Goal: Task Accomplishment & Management: Use online tool/utility

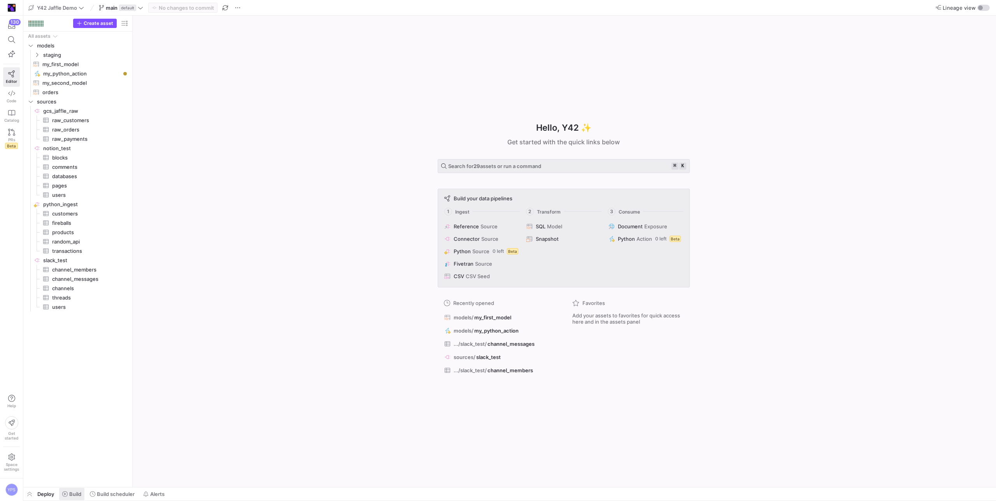
click at [76, 496] on span "Build" at bounding box center [75, 494] width 12 height 6
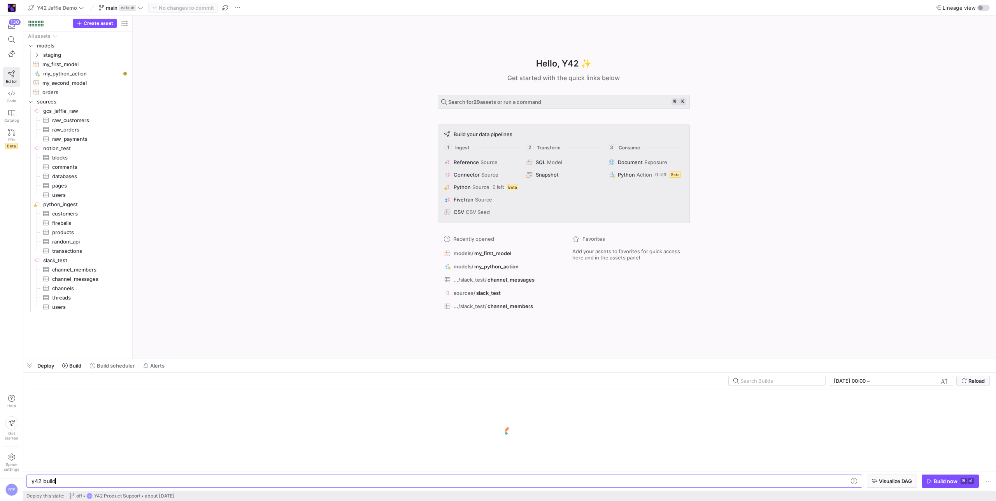
scroll to position [0, 23]
click at [67, 65] on span "my_first_model​​​​​​​​​​" at bounding box center [81, 64] width 78 height 9
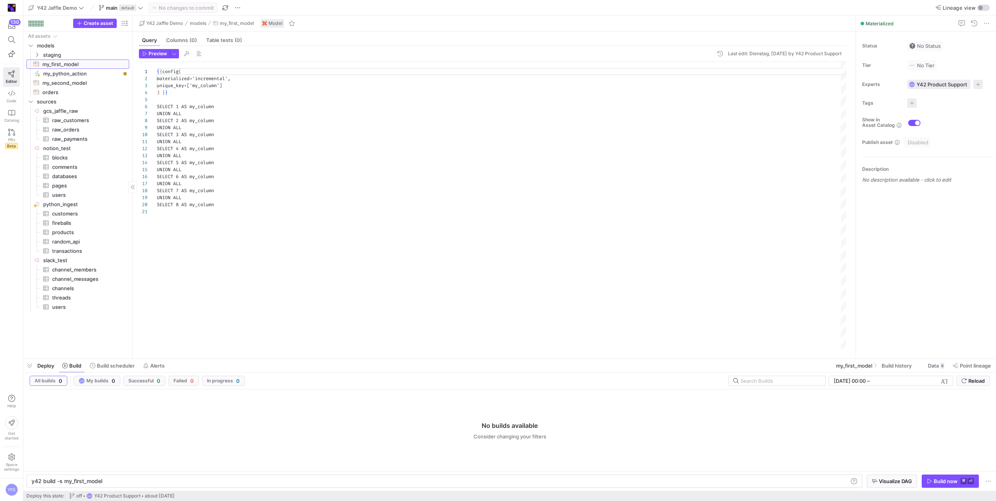
type textarea "y42 build -s my_first_model"
click at [938, 476] on span "button" at bounding box center [950, 481] width 56 height 12
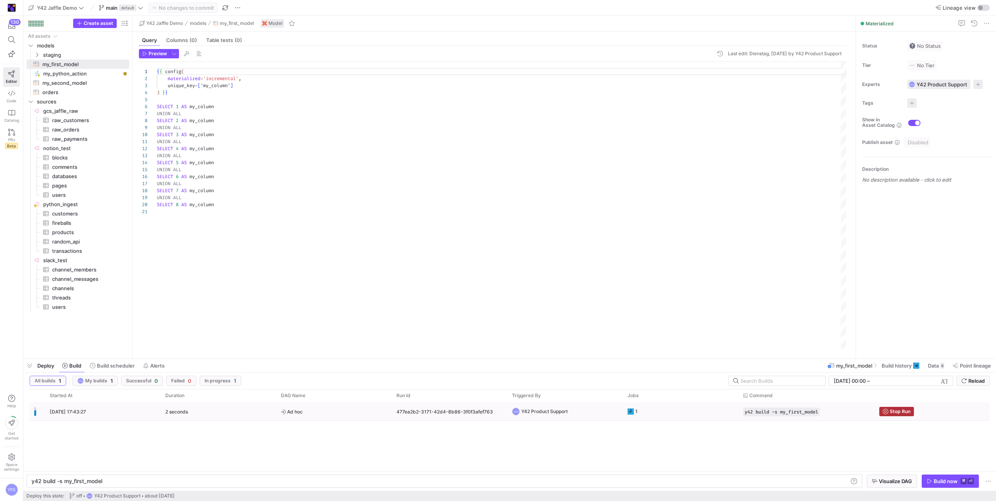
click at [605, 409] on y42-orchestration-triggered-by "YPS Y42 Product Support" at bounding box center [565, 412] width 106 height 18
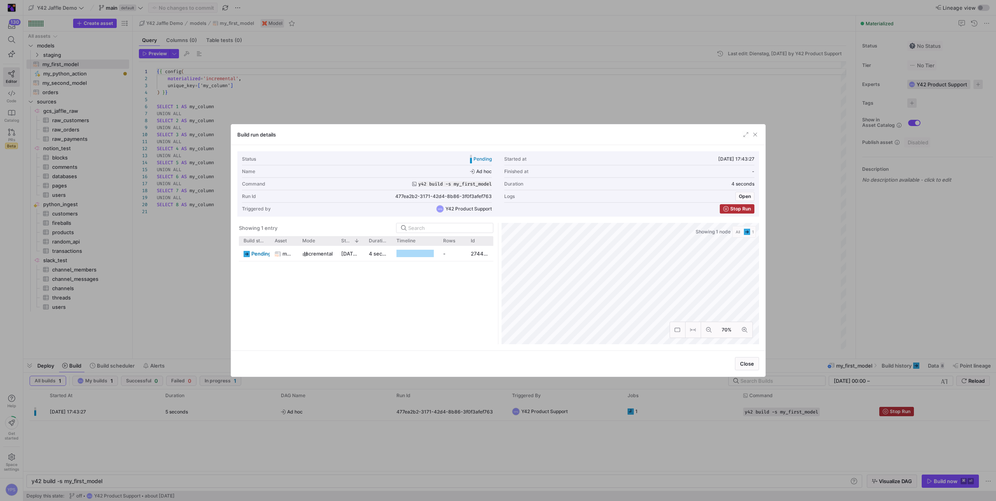
click at [534, 109] on div at bounding box center [498, 250] width 996 height 501
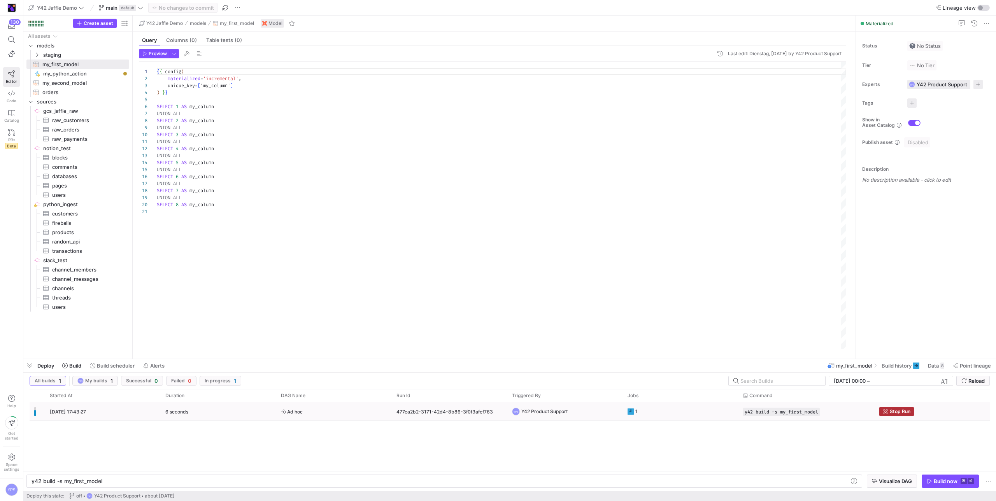
click at [688, 416] on y42-job-status-cell-renderer "1" at bounding box center [680, 412] width 106 height 18
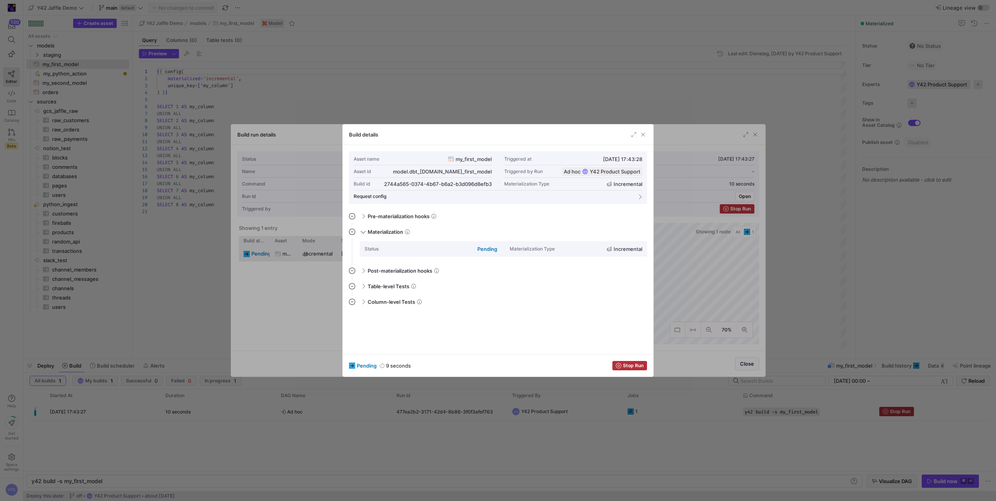
click at [590, 132] on div "Build details" at bounding box center [498, 134] width 310 height 21
click at [599, 113] on div at bounding box center [498, 250] width 996 height 501
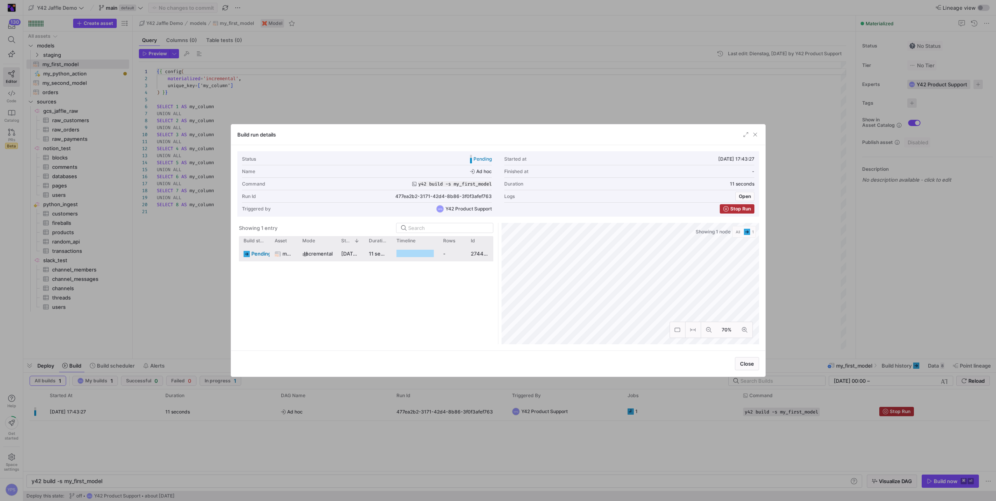
click at [599, 113] on div at bounding box center [498, 250] width 996 height 501
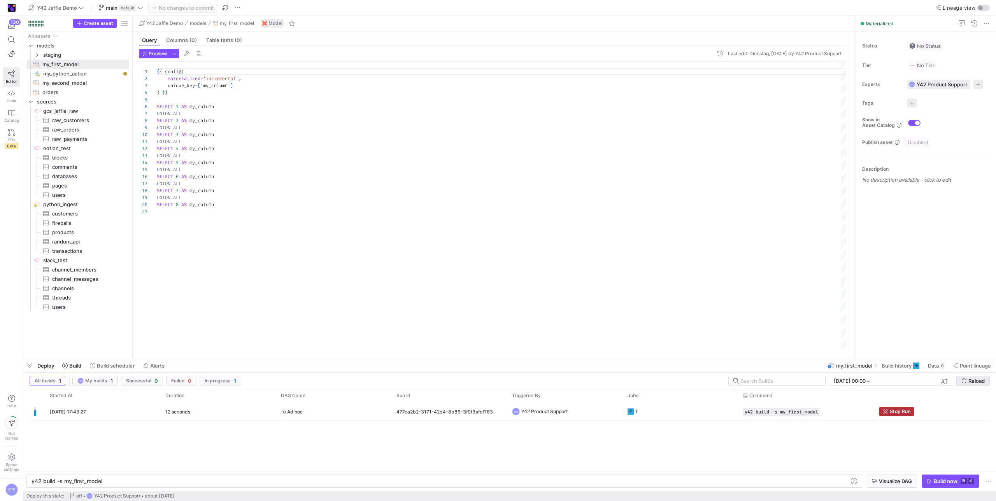
click at [975, 384] on span "submit" at bounding box center [972, 380] width 33 height 9
click at [684, 415] on y42-job-status-cell-renderer "1" at bounding box center [680, 412] width 106 height 18
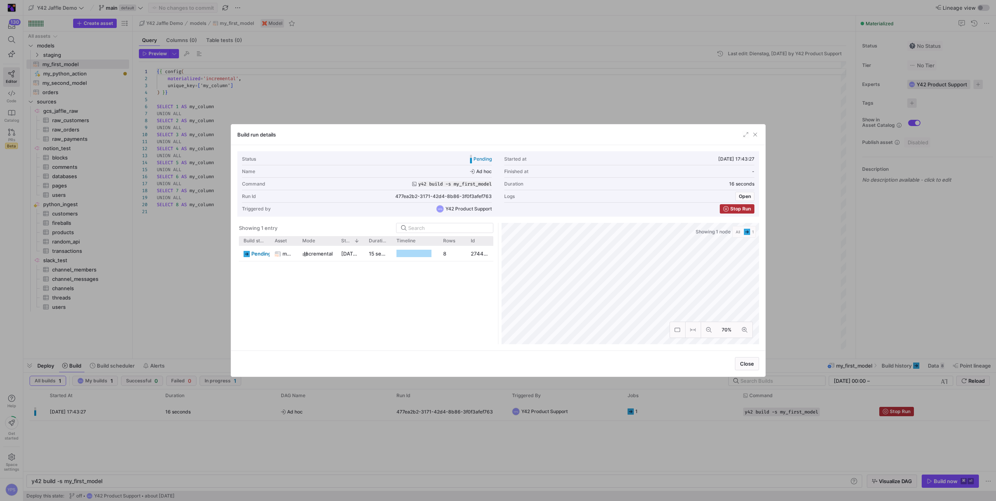
click at [568, 100] on div at bounding box center [498, 250] width 996 height 501
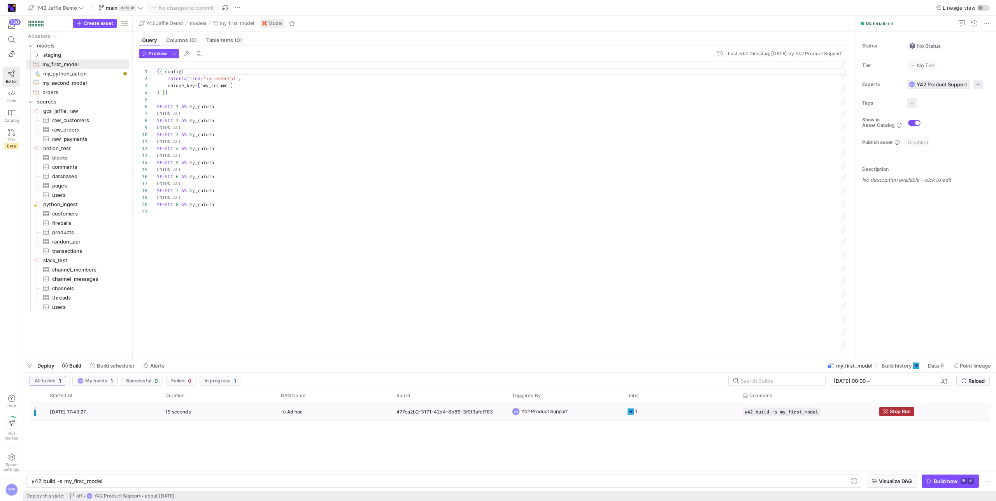
click at [687, 413] on y42-job-status-cell-renderer "1" at bounding box center [680, 412] width 106 height 18
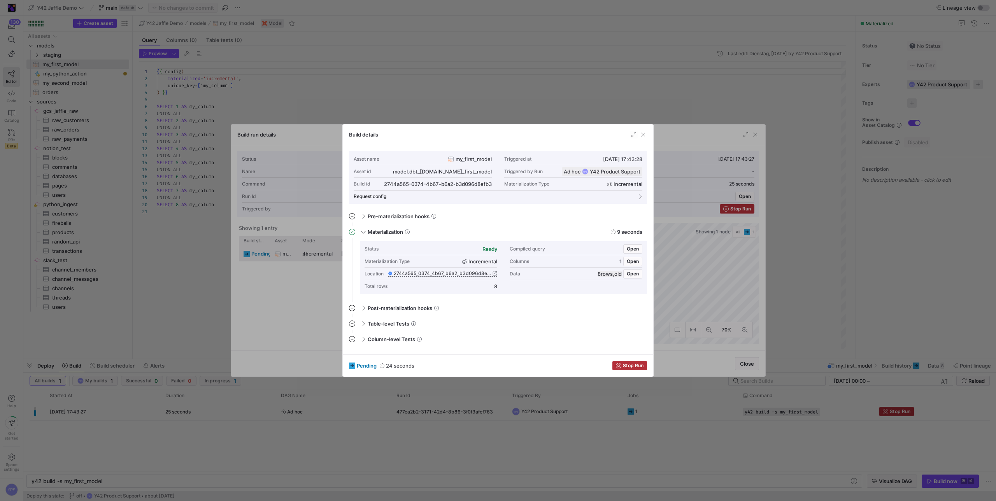
click at [572, 93] on div at bounding box center [498, 250] width 996 height 501
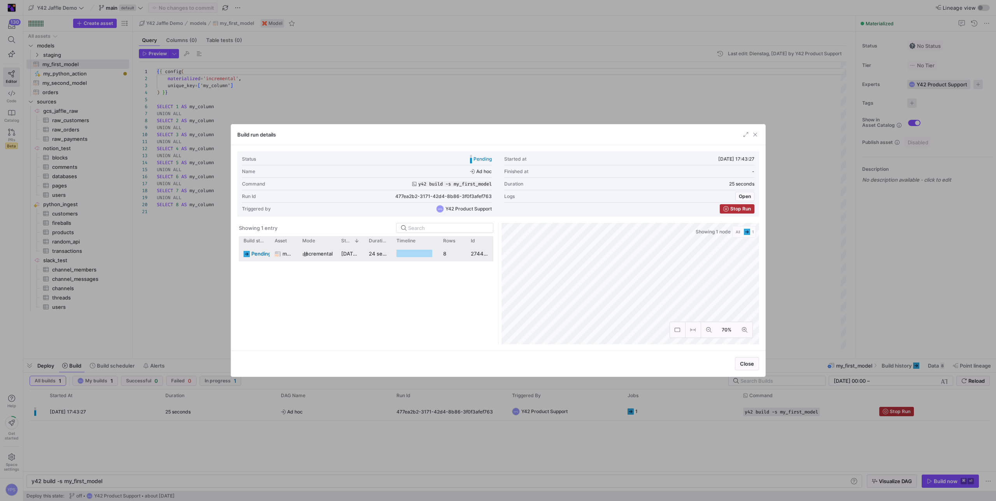
click at [572, 93] on div at bounding box center [498, 250] width 996 height 501
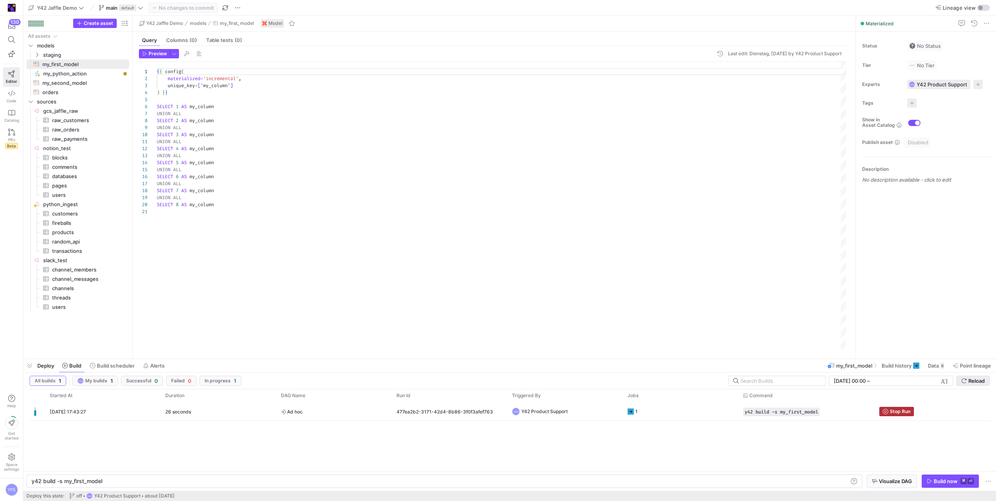
click at [976, 383] on span "Reload" at bounding box center [976, 381] width 16 height 6
click at [657, 412] on y42-job-status-cell-renderer "1" at bounding box center [680, 412] width 106 height 18
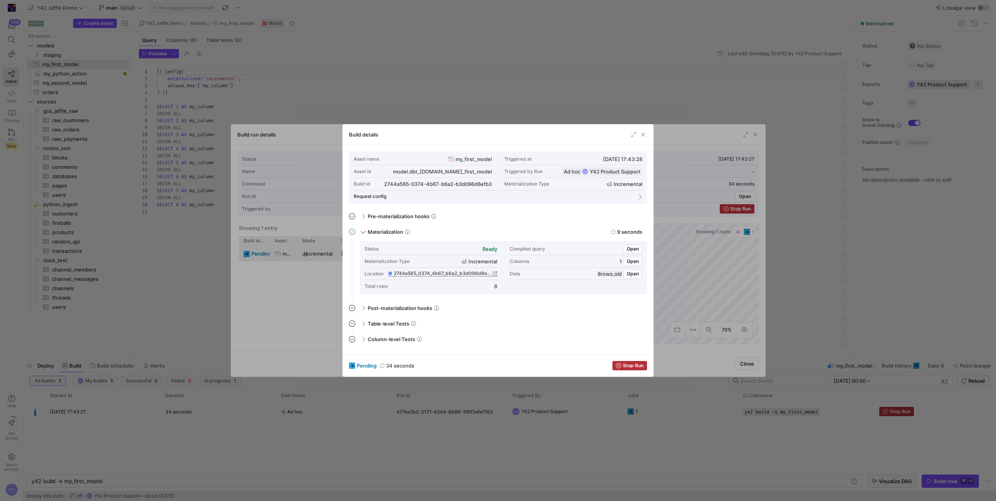
click at [518, 86] on div at bounding box center [498, 250] width 996 height 501
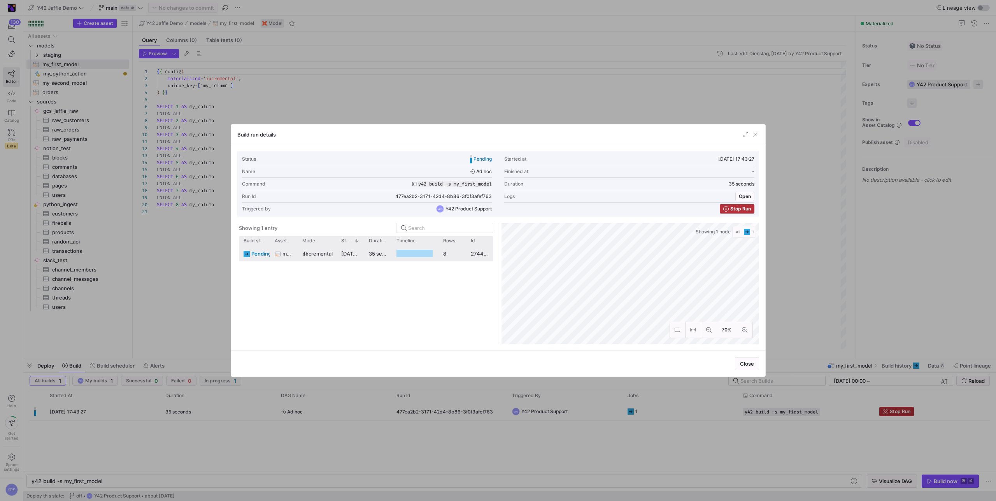
click at [518, 86] on div at bounding box center [498, 250] width 996 height 501
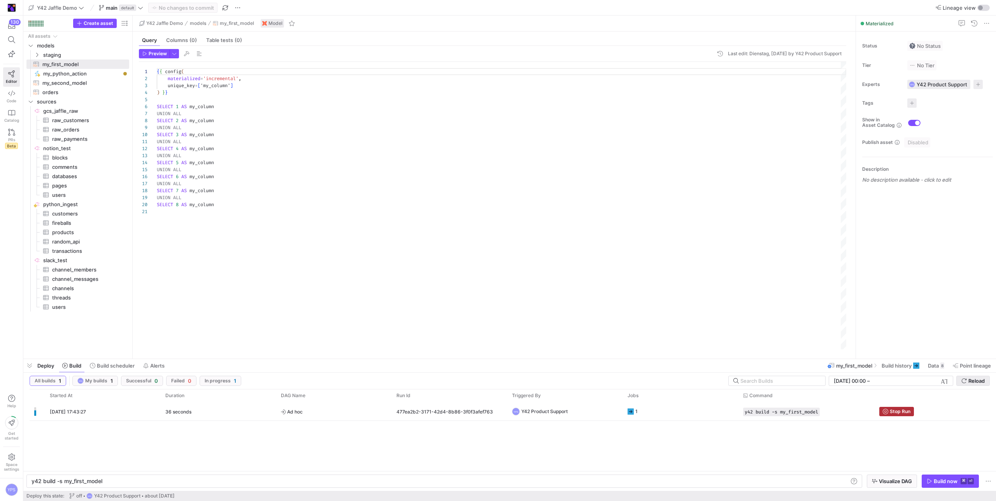
click at [966, 385] on span "submit" at bounding box center [972, 380] width 33 height 9
click at [685, 408] on y42-job-status-cell-renderer "1" at bounding box center [680, 412] width 106 height 18
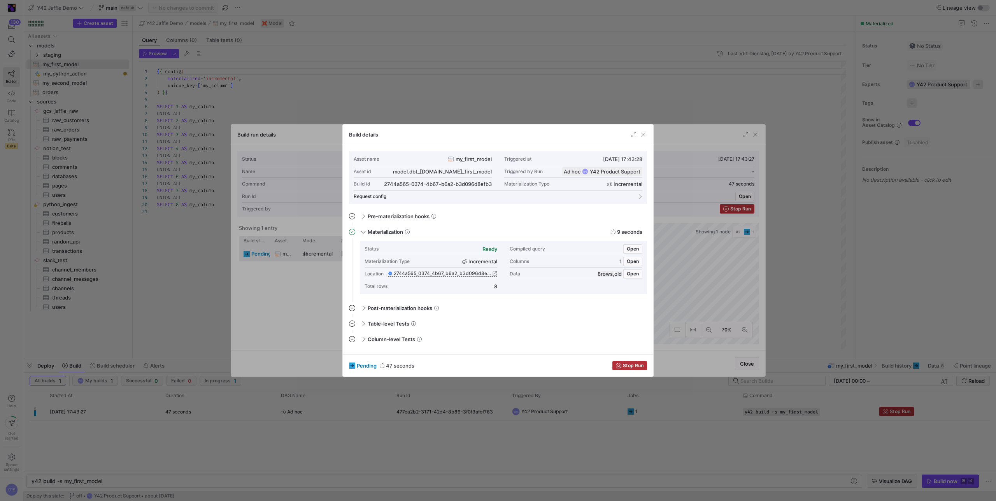
click at [590, 110] on div at bounding box center [498, 250] width 996 height 501
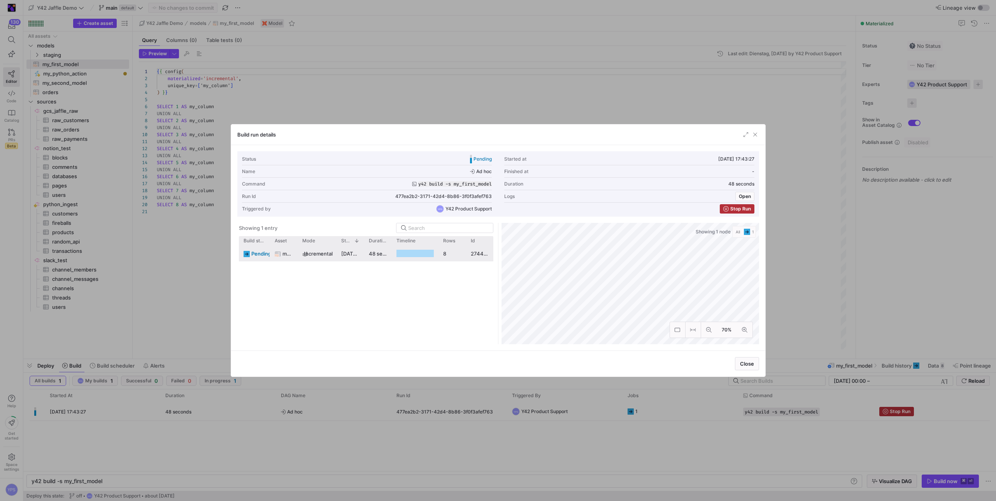
click at [597, 100] on div at bounding box center [498, 250] width 996 height 501
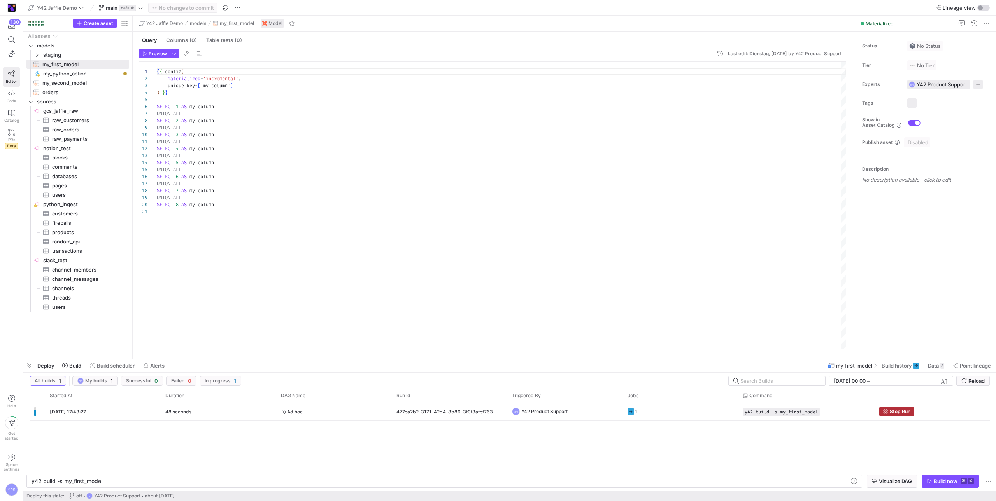
click at [597, 100] on div "{ { config ( materialized = 'incremental' , unique_key = [ 'my_column' ] ) } } …" at bounding box center [501, 205] width 689 height 287
click at [580, 412] on y42-orchestration-triggered-by "YPS Y42 Product Support" at bounding box center [565, 412] width 106 height 18
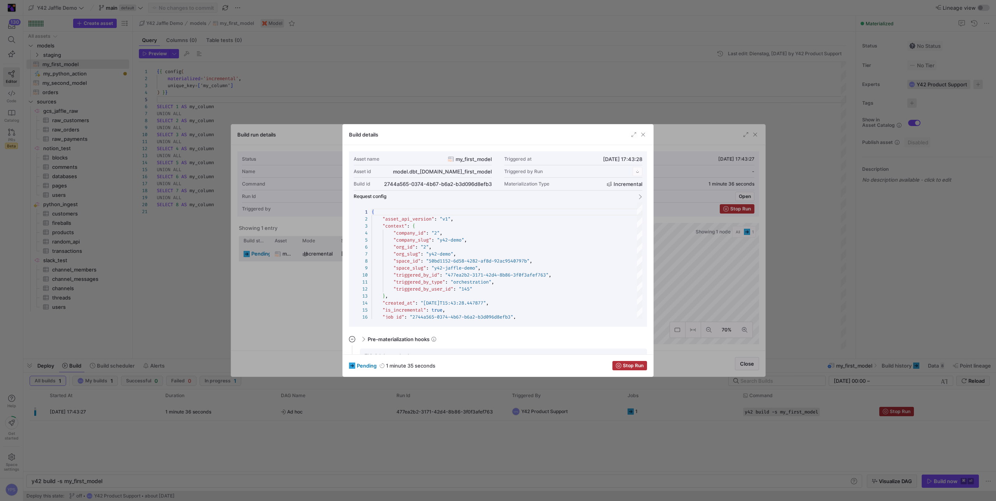
scroll to position [70, 0]
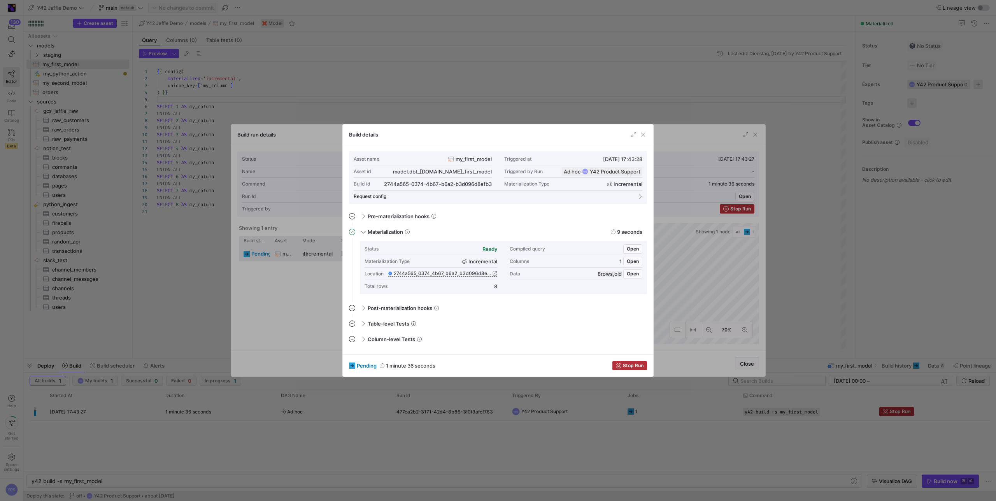
click at [551, 98] on div at bounding box center [498, 250] width 996 height 501
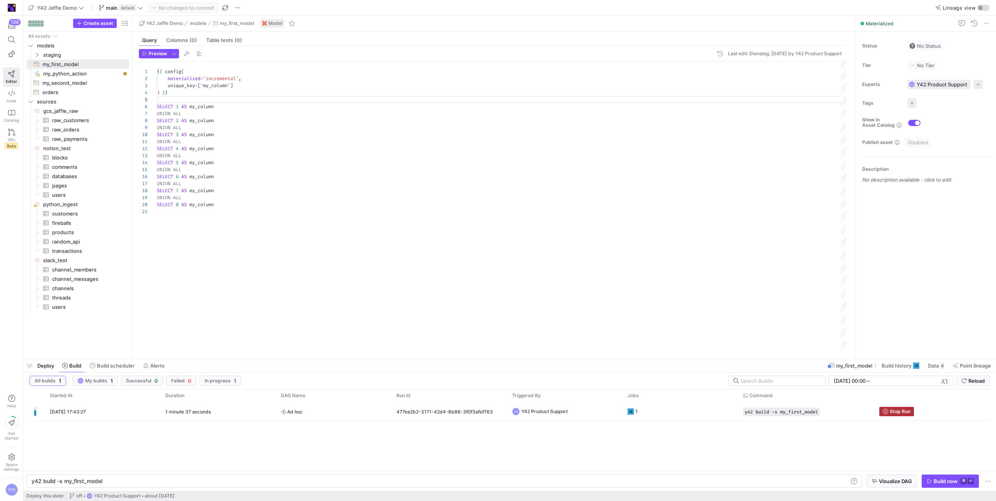
click at [551, 98] on div "{ { config ( materialized = 'incremental' , unique_key = [ 'my_column' ] ) } } …" at bounding box center [501, 205] width 689 height 287
click at [687, 411] on y42-job-status-cell-renderer "1" at bounding box center [680, 412] width 106 height 18
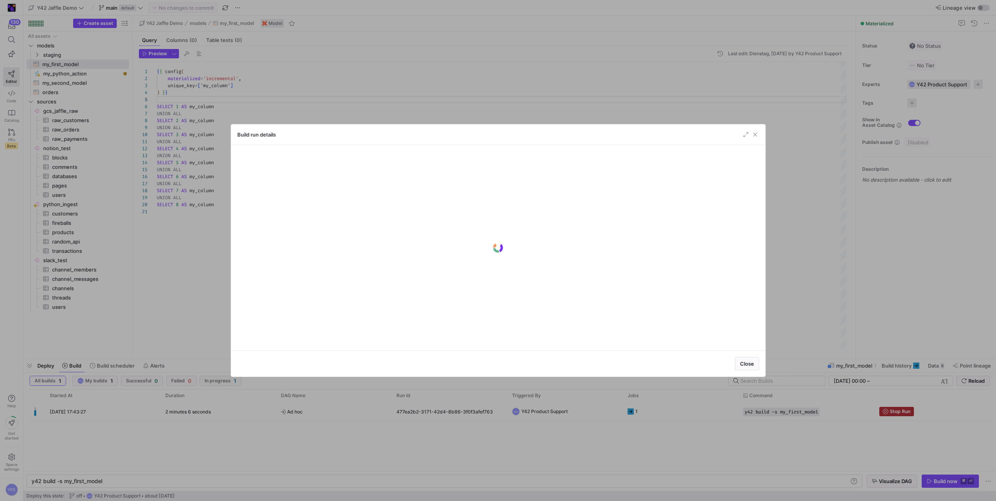
click at [687, 411] on div at bounding box center [498, 250] width 996 height 501
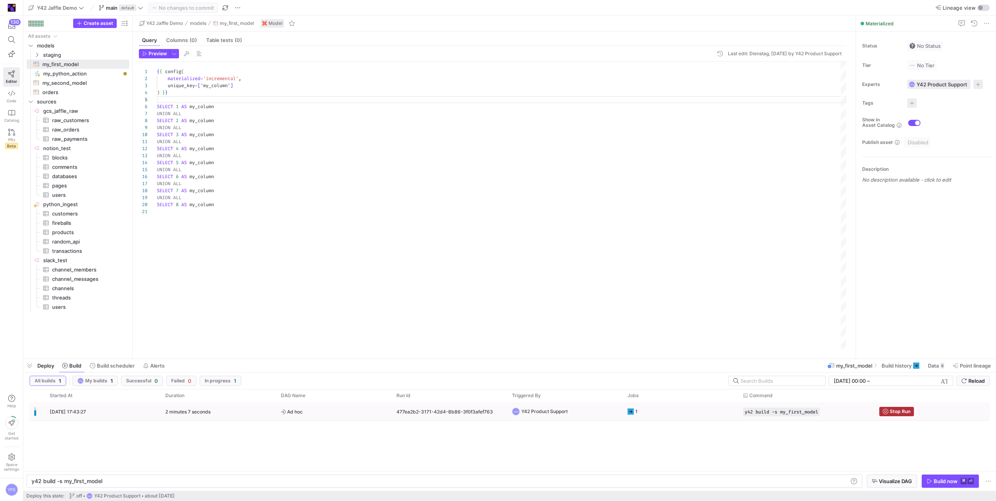
click at [687, 411] on y42-job-status-cell-renderer "1" at bounding box center [680, 412] width 106 height 18
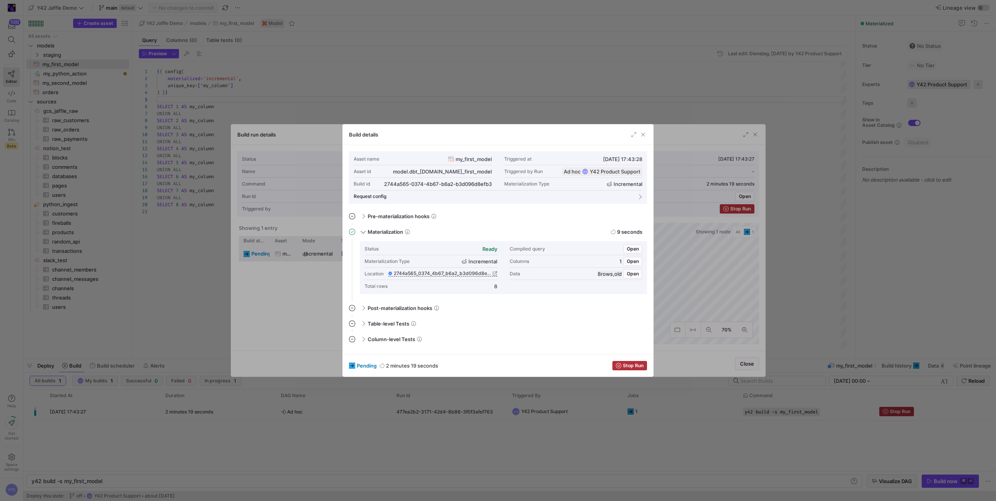
click at [558, 74] on div at bounding box center [498, 250] width 996 height 501
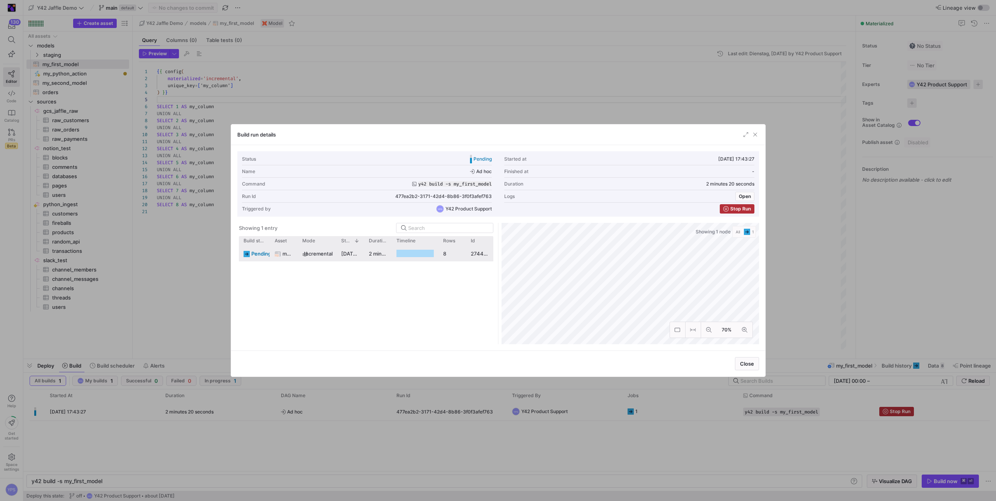
click at [558, 74] on div at bounding box center [498, 250] width 996 height 501
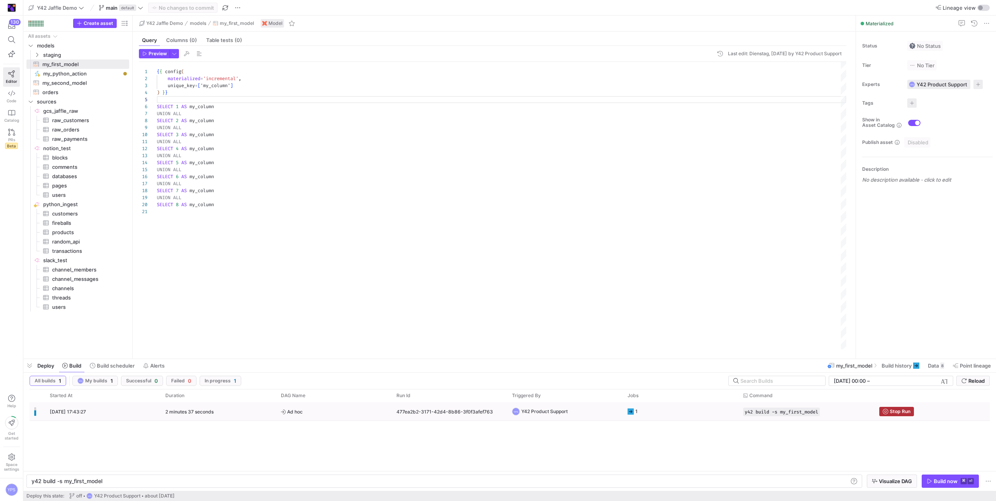
click at [686, 411] on y42-job-status-cell-renderer "1" at bounding box center [680, 412] width 106 height 18
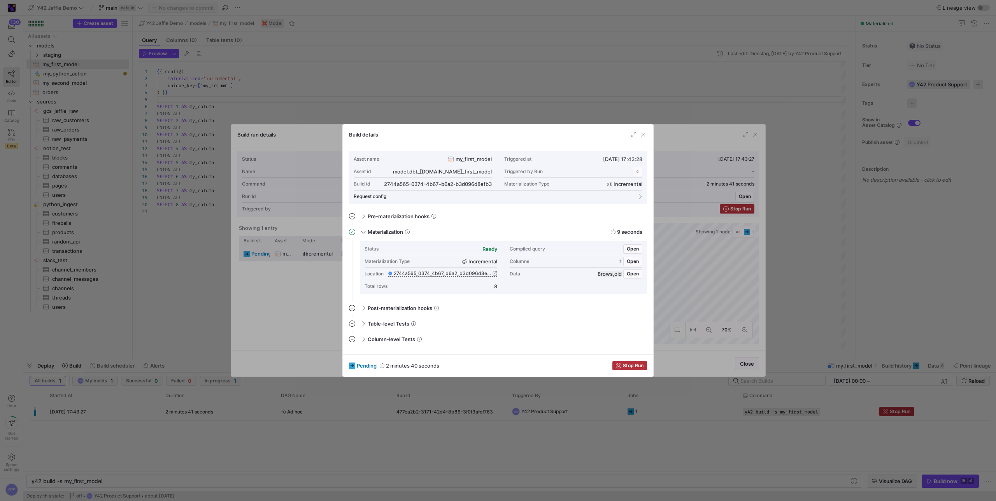
click at [600, 46] on div at bounding box center [498, 250] width 996 height 501
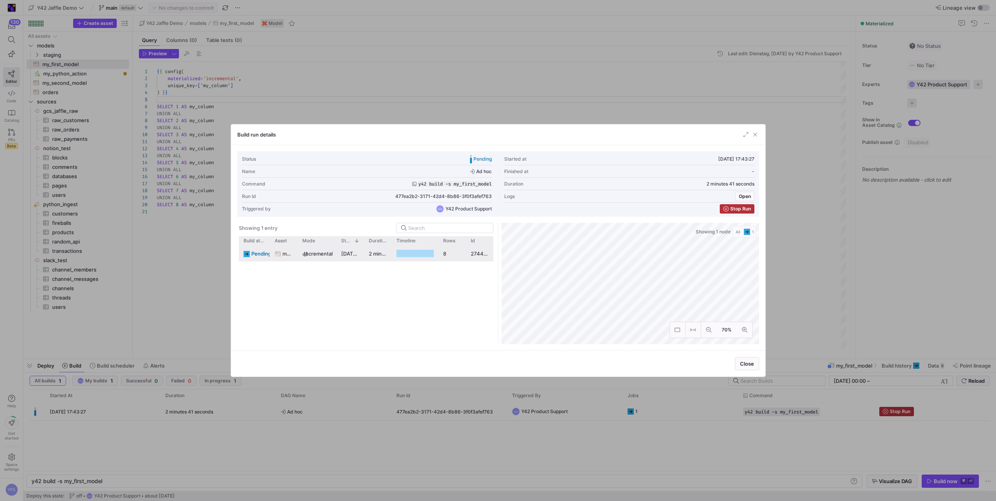
click at [600, 46] on div at bounding box center [498, 250] width 996 height 501
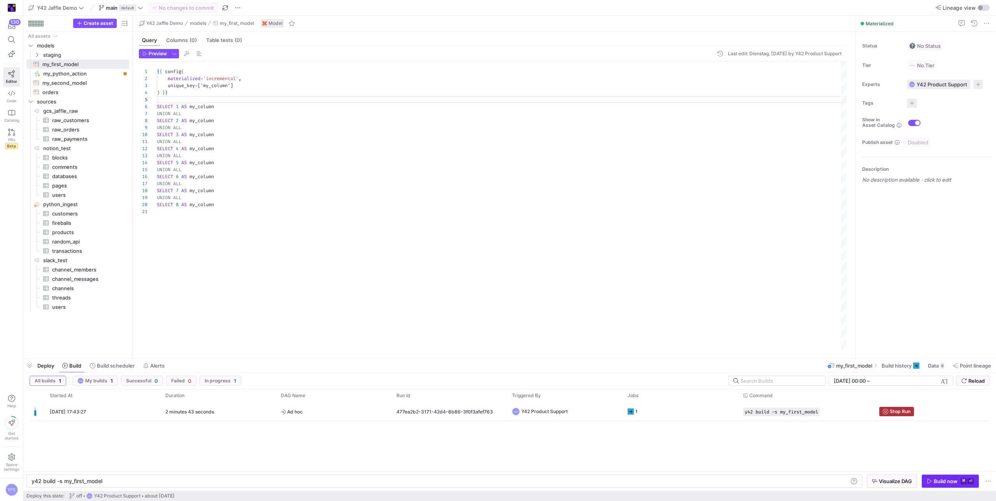
click at [945, 475] on span "button" at bounding box center [950, 481] width 56 height 12
click at [679, 408] on y42-job-status-cell-renderer "1" at bounding box center [680, 412] width 106 height 18
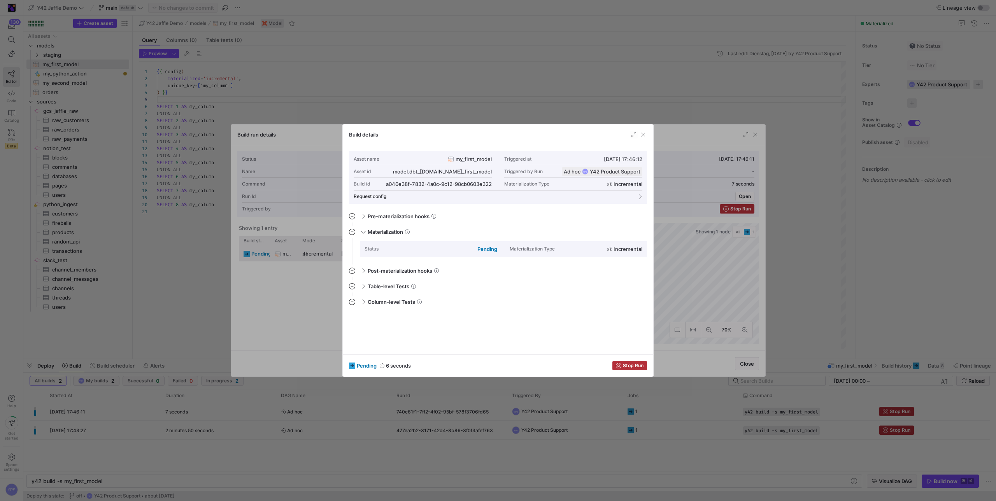
click at [554, 86] on div at bounding box center [498, 250] width 996 height 501
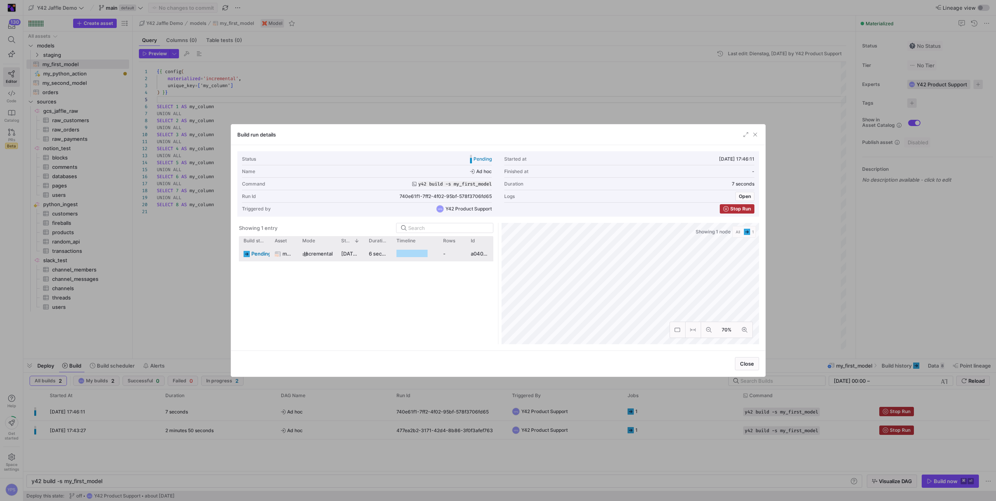
click at [554, 86] on div at bounding box center [498, 250] width 996 height 501
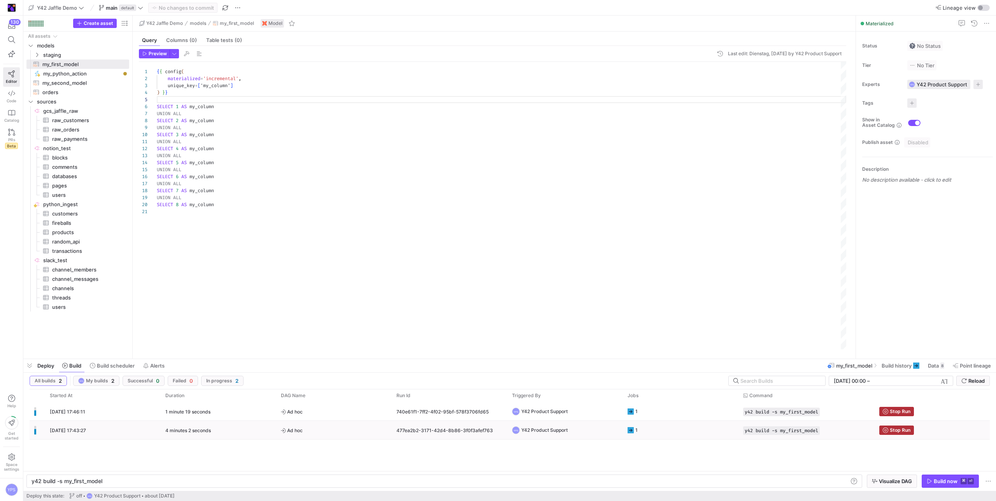
click at [606, 433] on y42-orchestration-triggered-by "YPS Y42 Product Support" at bounding box center [565, 430] width 106 height 18
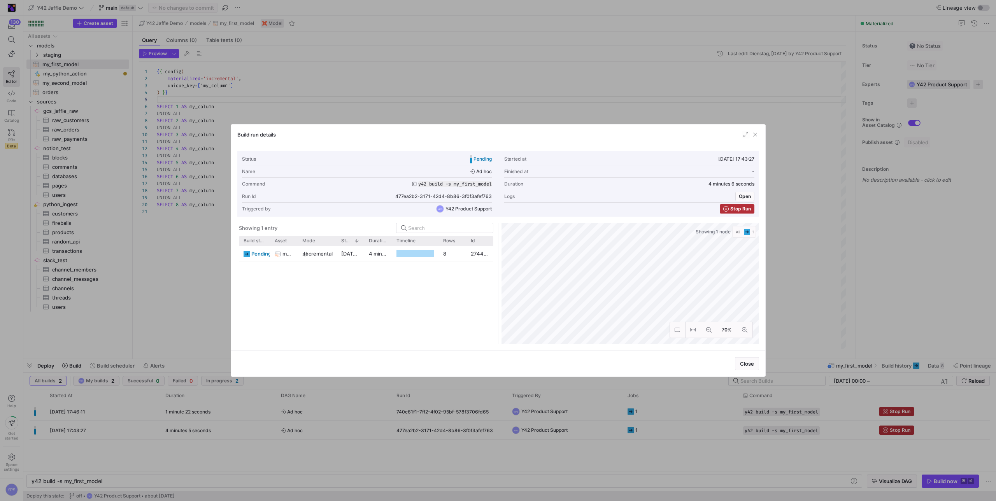
click at [599, 409] on div at bounding box center [498, 250] width 996 height 501
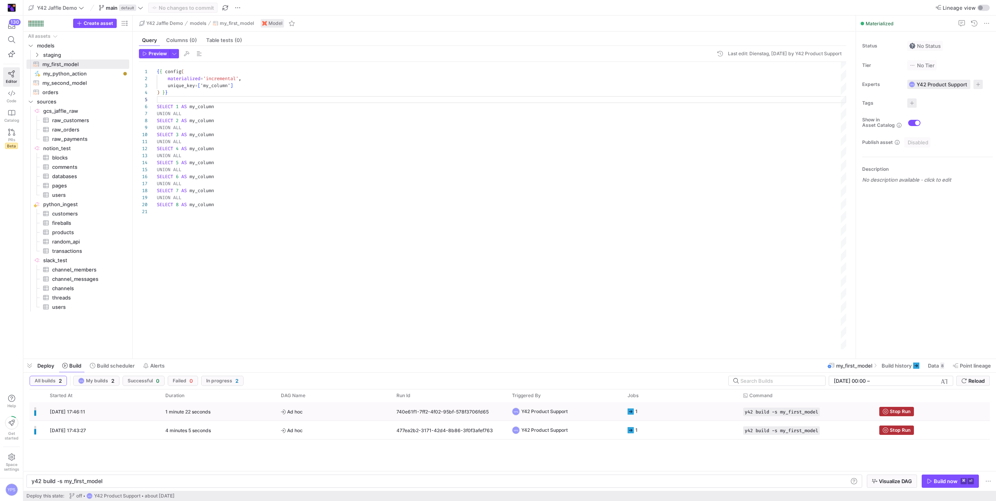
click at [599, 409] on y42-orchestration-triggered-by "YPS Y42 Product Support" at bounding box center [565, 412] width 106 height 18
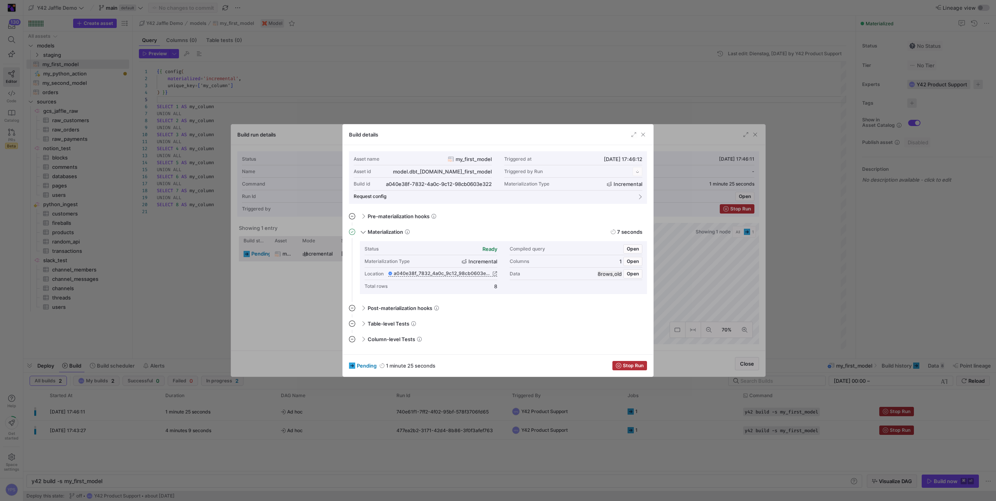
click at [584, 49] on div at bounding box center [498, 250] width 996 height 501
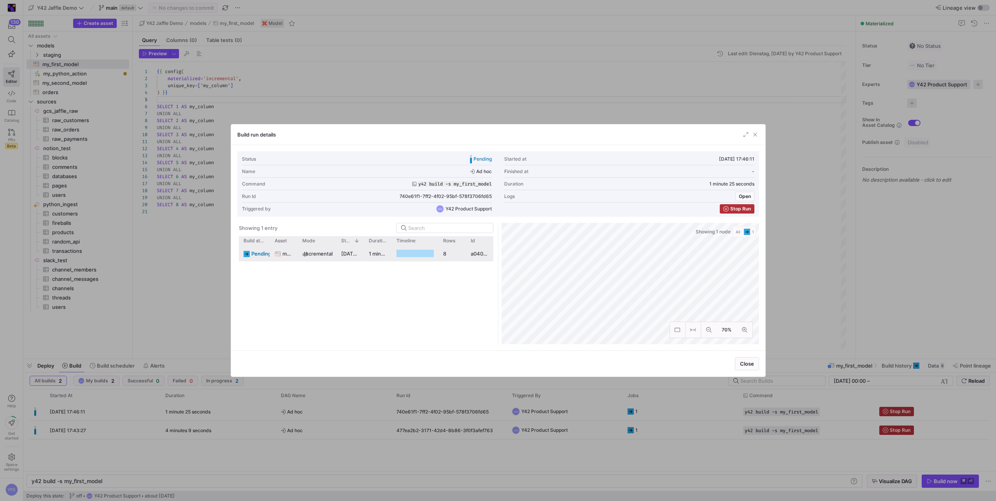
click at [584, 49] on div at bounding box center [498, 250] width 996 height 501
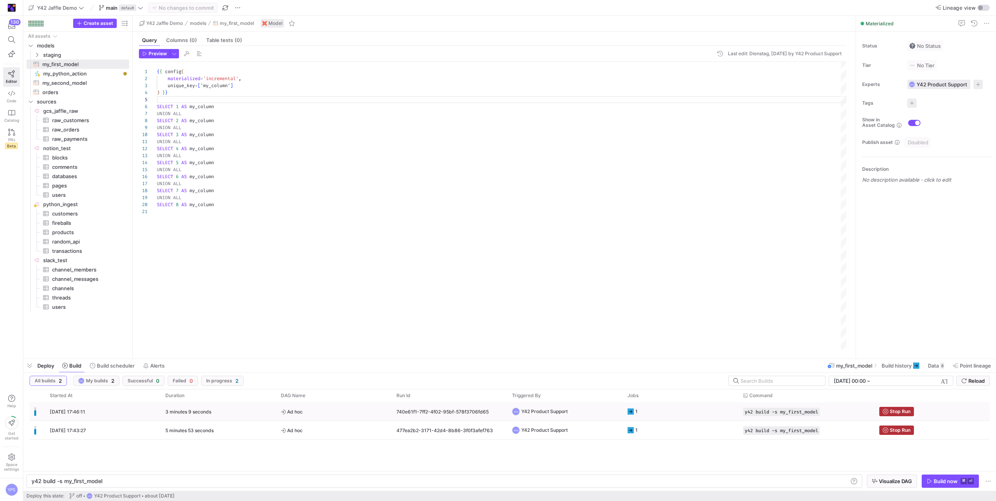
click at [339, 408] on span "Ad hoc" at bounding box center [334, 412] width 106 height 18
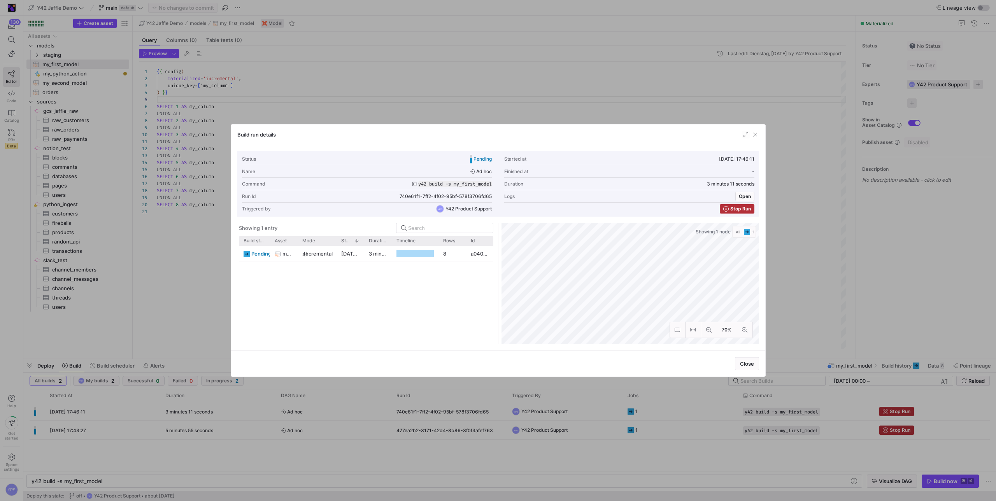
click at [471, 75] on div at bounding box center [498, 250] width 996 height 501
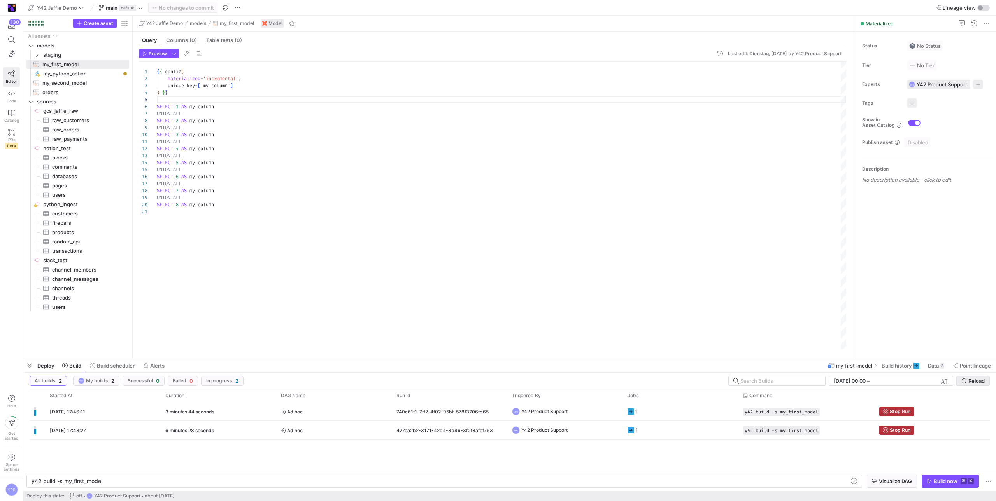
click at [971, 383] on span "Reload" at bounding box center [976, 381] width 16 height 6
click at [706, 413] on y42-job-status-cell-renderer "1" at bounding box center [680, 412] width 106 height 18
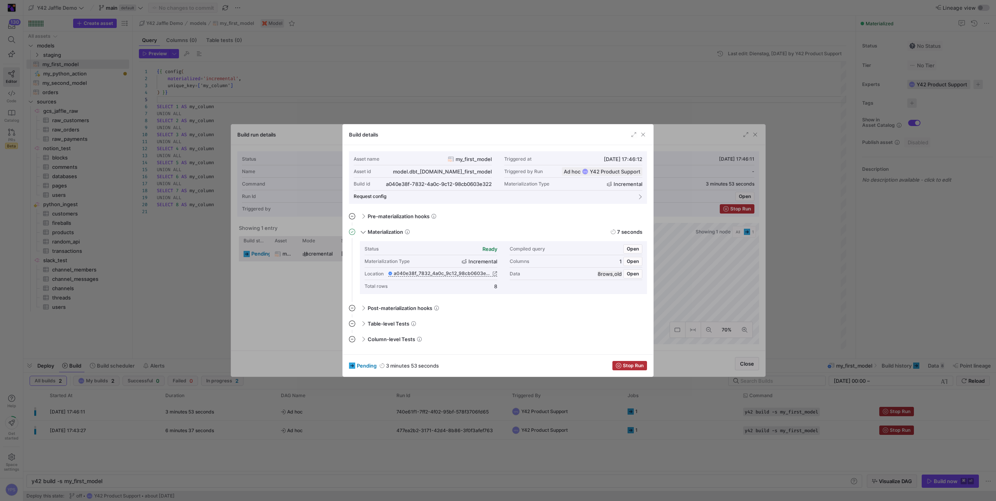
click at [536, 95] on div at bounding box center [498, 250] width 996 height 501
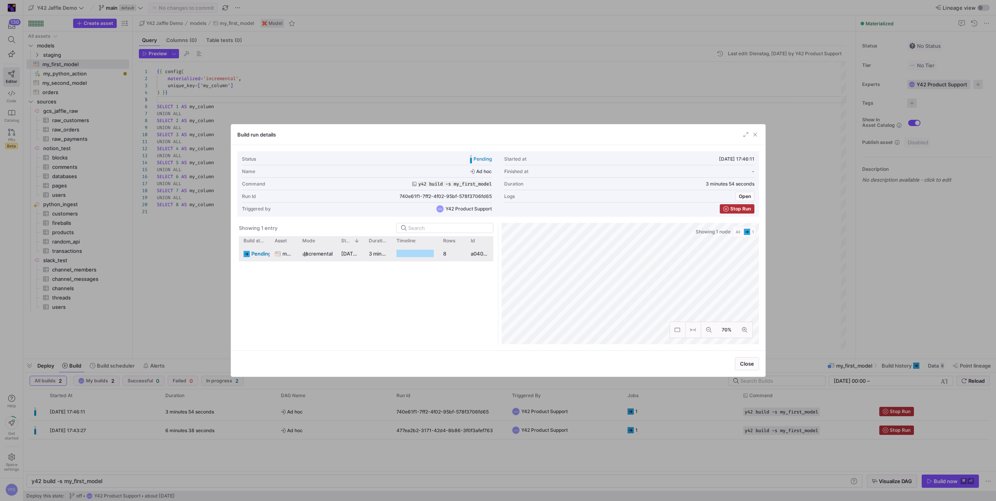
click at [536, 95] on div at bounding box center [498, 250] width 996 height 501
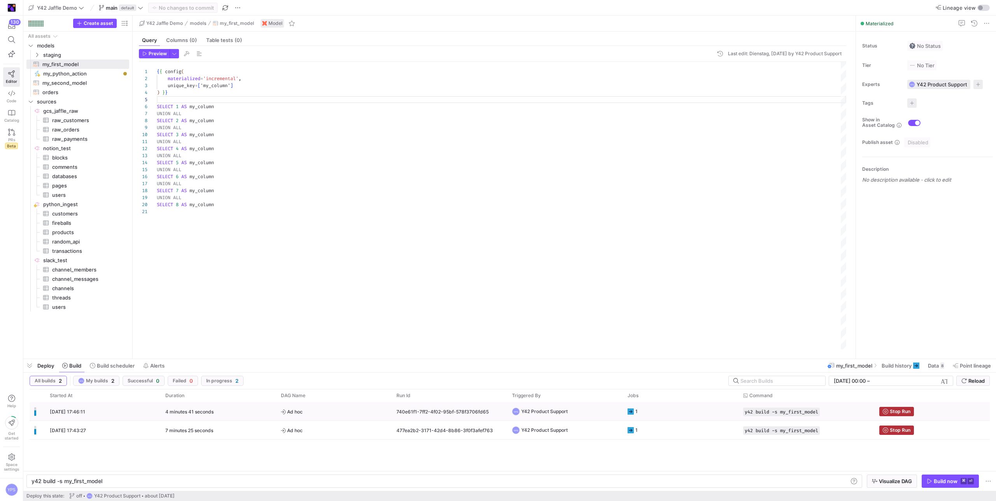
click at [612, 414] on y42-orchestration-triggered-by "YPS Y42 Product Support" at bounding box center [565, 412] width 106 height 18
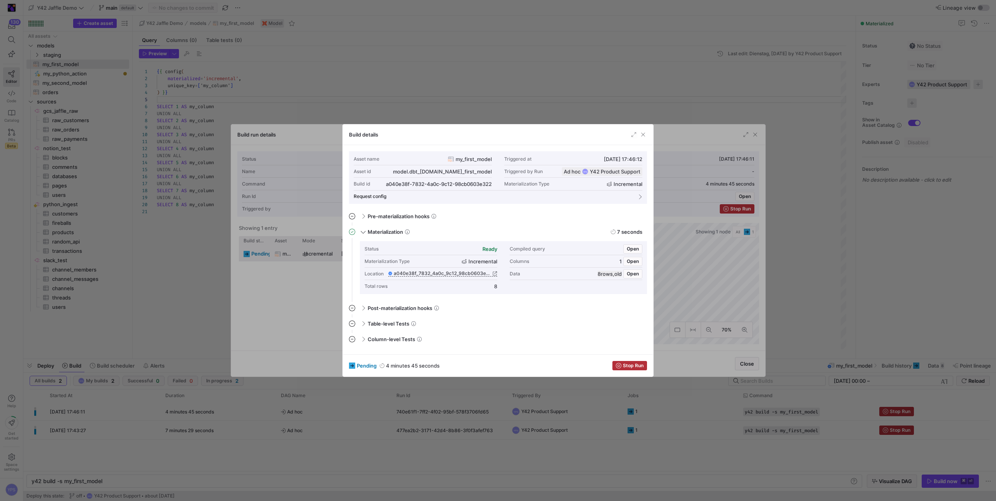
click at [546, 72] on div at bounding box center [498, 250] width 996 height 501
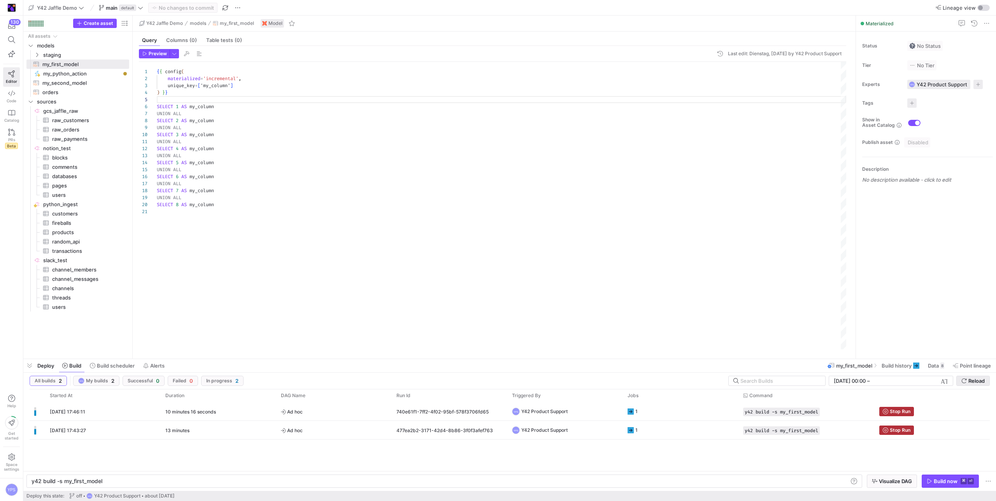
click at [981, 385] on button "Reload" at bounding box center [972, 381] width 33 height 10
click at [979, 381] on span "Reload" at bounding box center [976, 381] width 16 height 6
click at [709, 406] on y42-job-status-cell-renderer "1" at bounding box center [680, 412] width 106 height 18
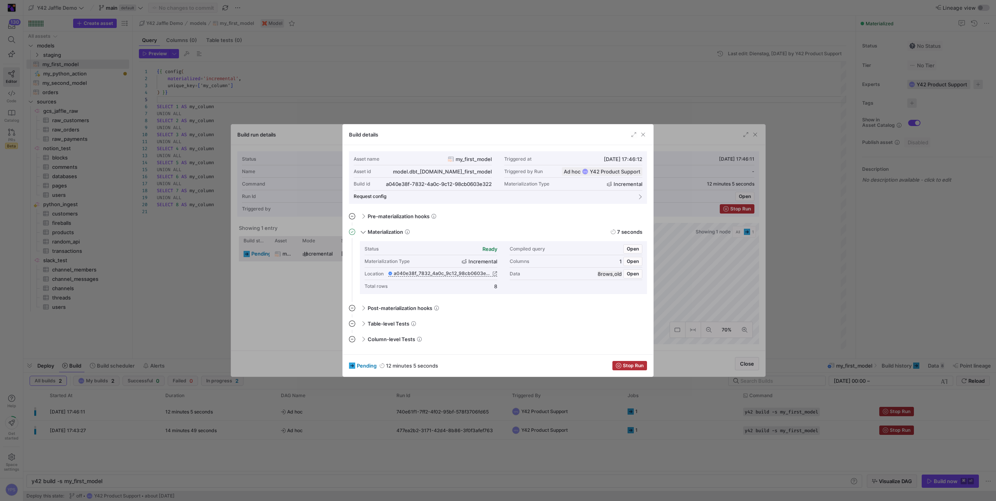
click at [599, 97] on div at bounding box center [498, 250] width 996 height 501
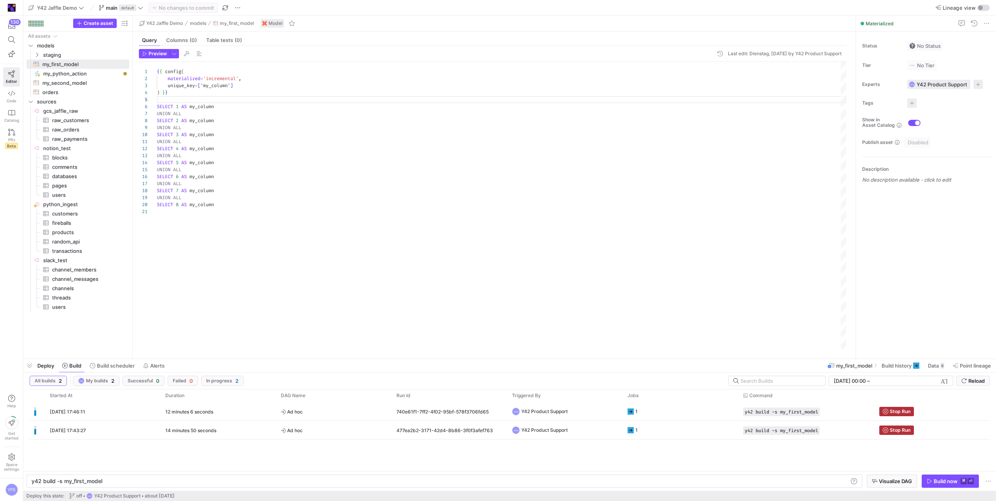
click at [599, 97] on div "{ { config ( materialized = 'incremental' , unique_key = [ 'my_column' ] ) } } …" at bounding box center [501, 205] width 689 height 287
click at [974, 381] on span "Reload" at bounding box center [976, 381] width 16 height 6
click at [971, 378] on span "Reload" at bounding box center [976, 381] width 16 height 6
click at [980, 381] on span "Reload" at bounding box center [976, 381] width 16 height 6
click at [711, 412] on y42-job-status-cell-renderer "1" at bounding box center [680, 412] width 106 height 18
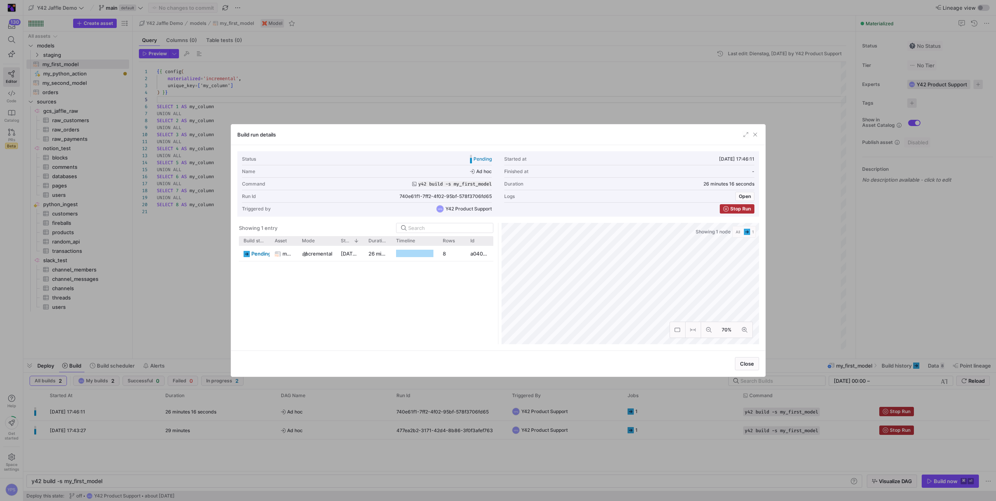
click at [580, 111] on div at bounding box center [498, 250] width 996 height 501
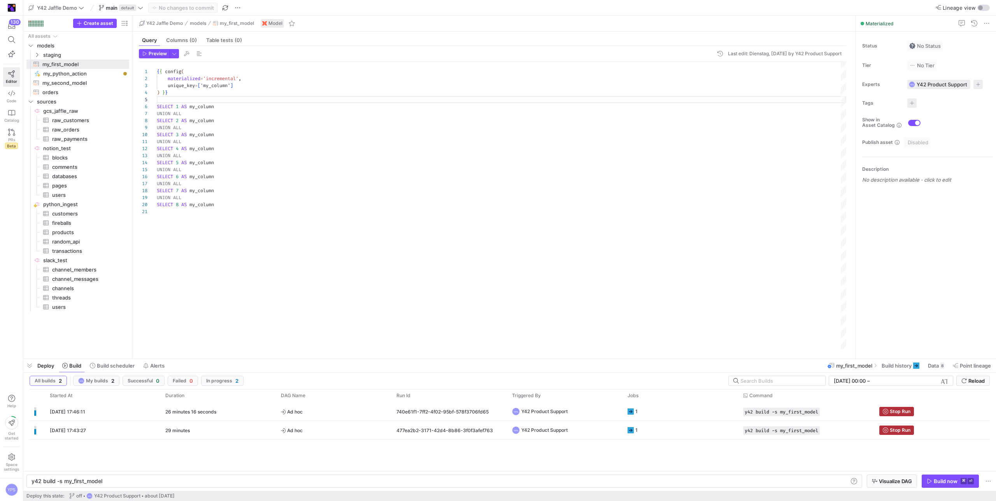
click at [580, 111] on div "{ { config ( materialized = 'incremental' , unique_key = [ 'my_column' ] ) } } …" at bounding box center [501, 205] width 689 height 287
click at [984, 384] on span "submit" at bounding box center [972, 380] width 33 height 9
click at [972, 380] on span "Reload" at bounding box center [976, 381] width 16 height 6
click at [701, 415] on y42-job-status-cell-renderer "1" at bounding box center [680, 412] width 106 height 18
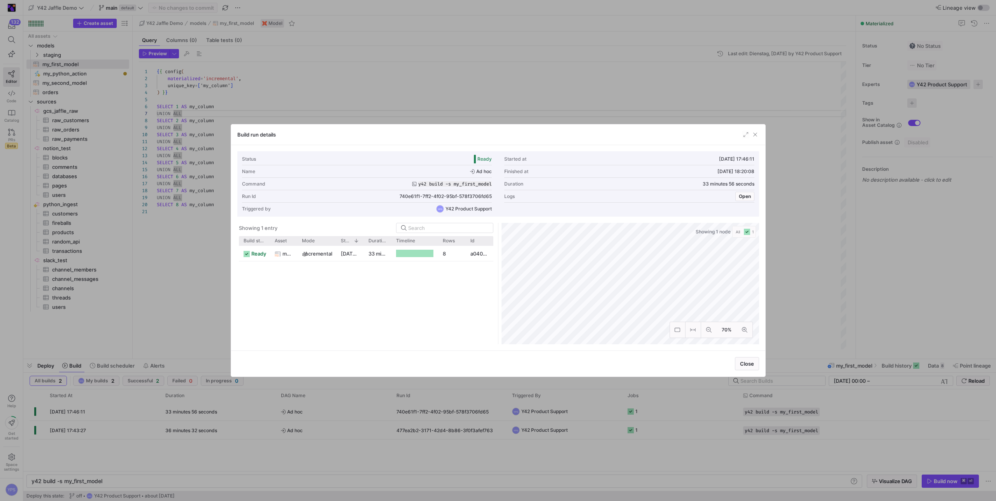
click at [588, 82] on div at bounding box center [498, 250] width 996 height 501
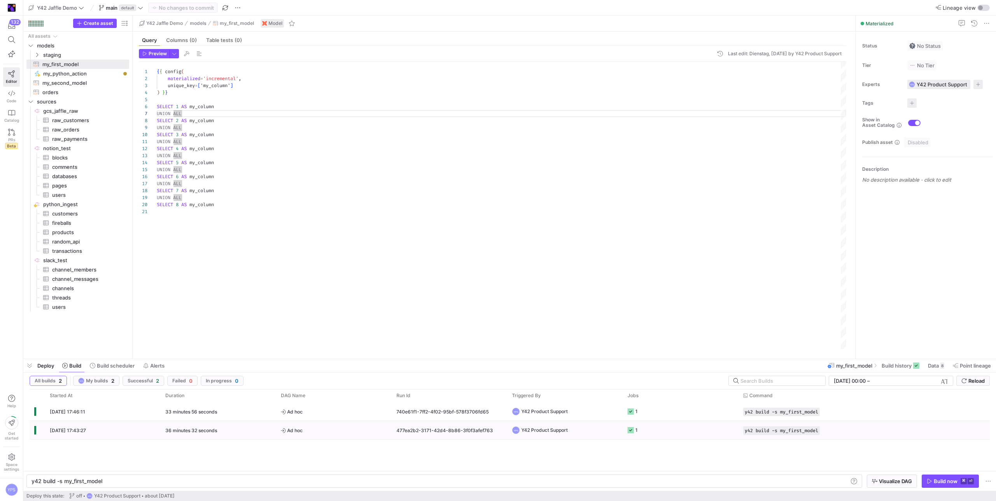
click at [683, 429] on y42-job-status-cell-renderer "1" at bounding box center [680, 430] width 106 height 18
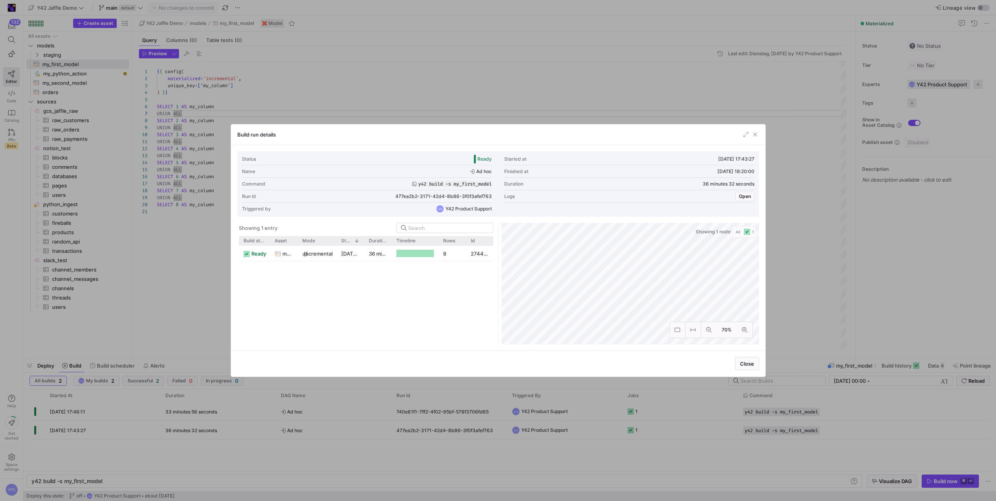
click at [610, 106] on div at bounding box center [498, 250] width 996 height 501
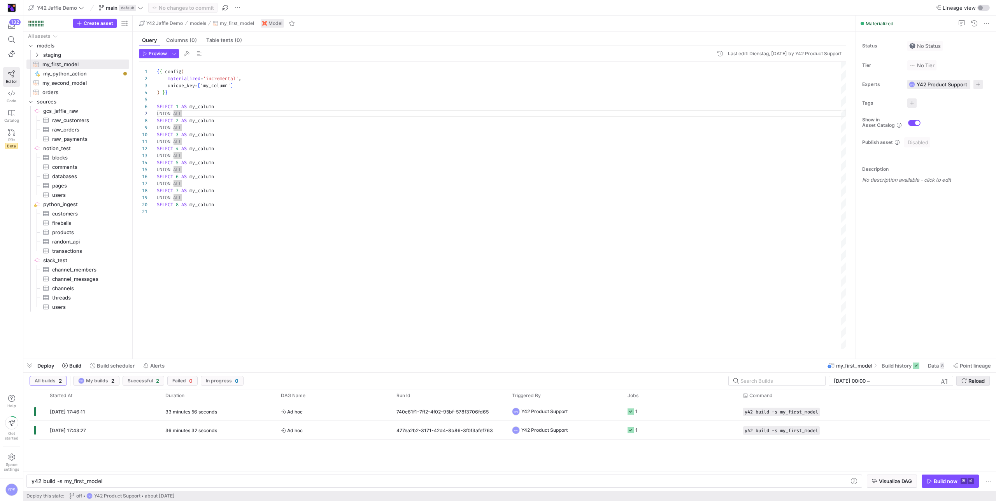
click at [982, 378] on span "Reload" at bounding box center [976, 381] width 16 height 6
click at [974, 379] on span "Reload" at bounding box center [976, 381] width 16 height 6
click at [947, 485] on span "button" at bounding box center [950, 481] width 56 height 12
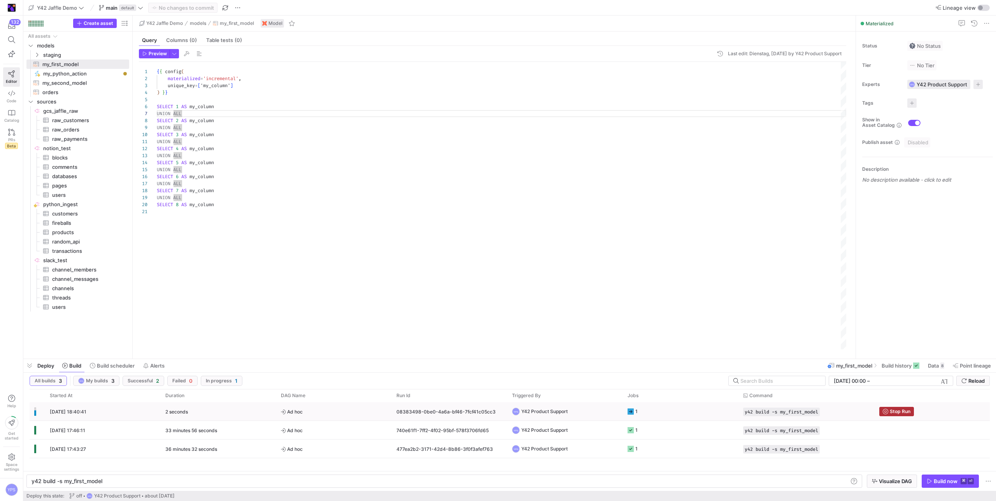
click at [692, 415] on y42-job-status-cell-renderer "1" at bounding box center [680, 412] width 106 height 18
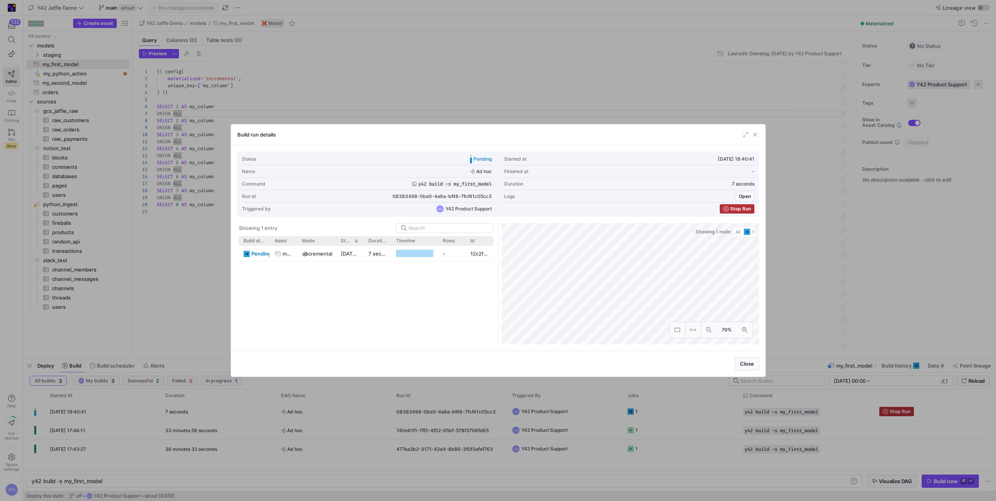
click at [793, 279] on div at bounding box center [498, 250] width 996 height 501
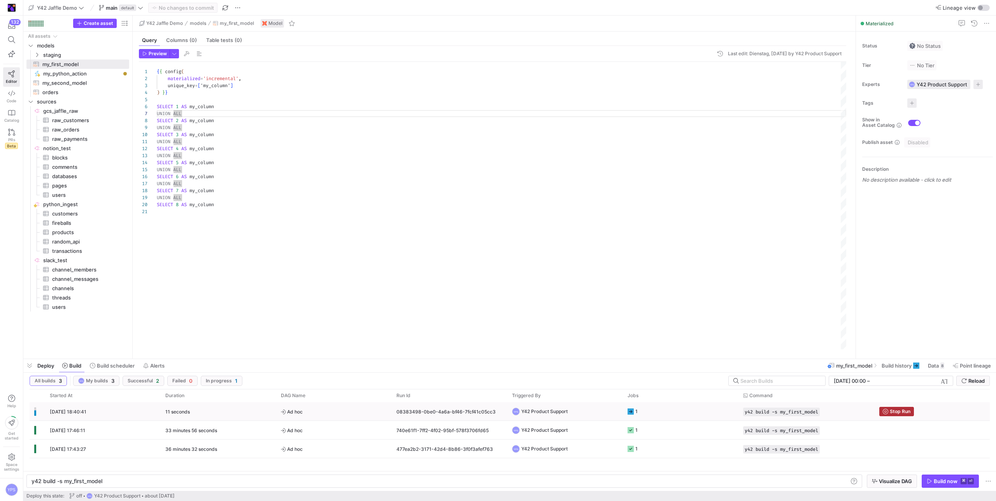
click at [690, 417] on y42-job-status-cell-renderer "1" at bounding box center [680, 412] width 106 height 18
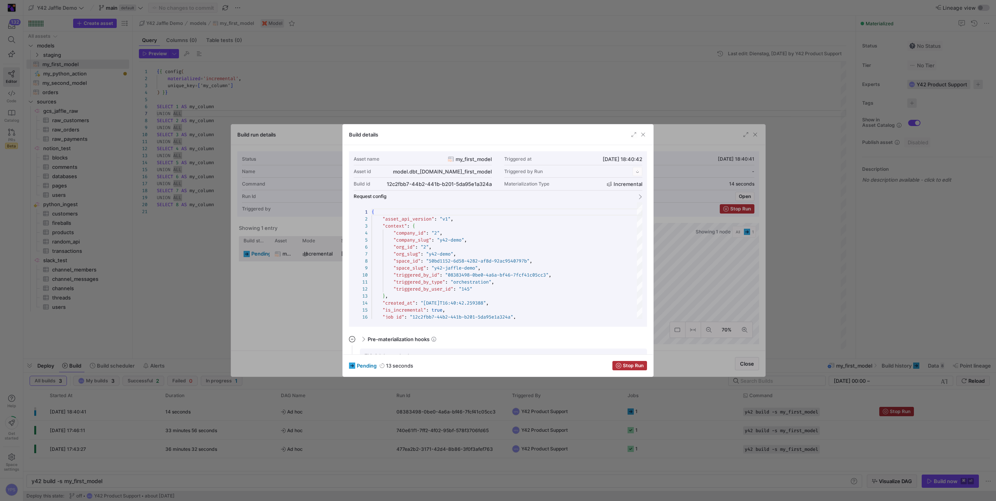
scroll to position [70, 0]
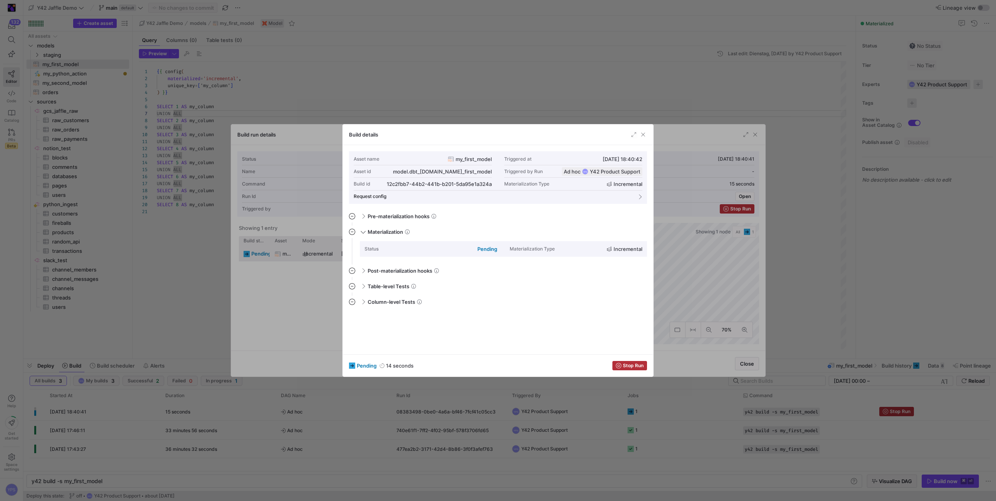
click at [609, 56] on div at bounding box center [498, 250] width 996 height 501
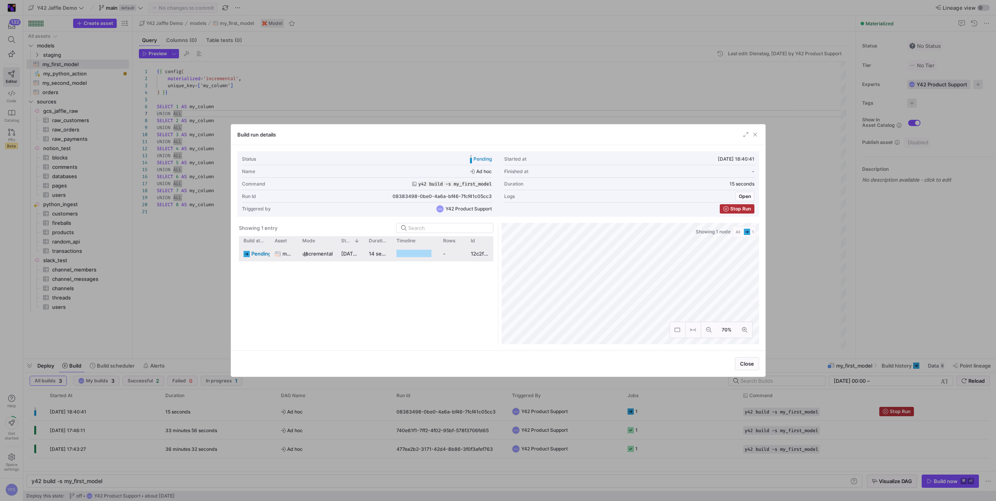
click at [609, 56] on div at bounding box center [498, 250] width 996 height 501
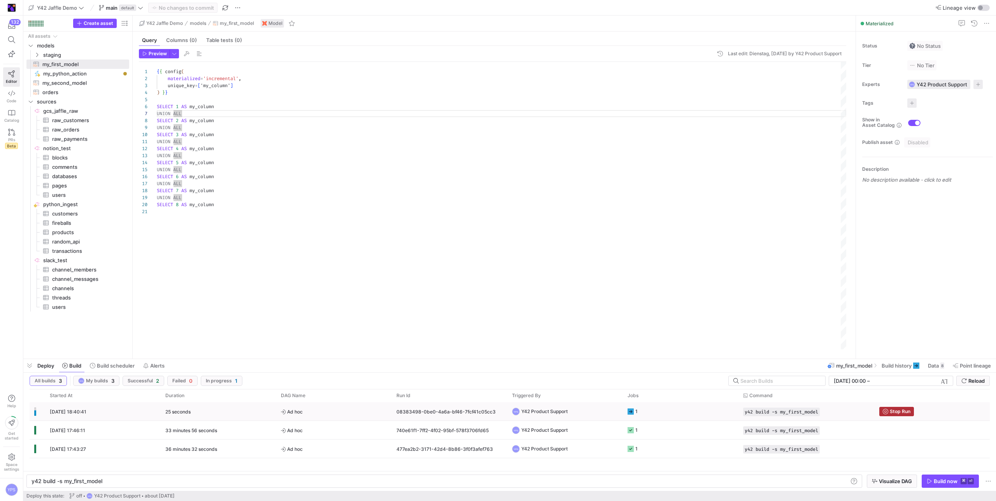
click at [674, 405] on y42-job-status-cell-renderer "1" at bounding box center [680, 412] width 106 height 18
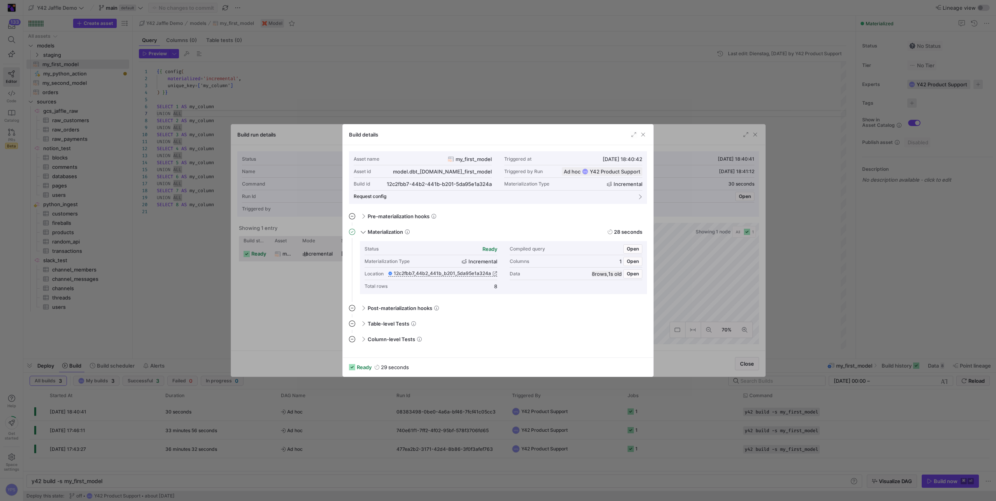
click at [579, 101] on div at bounding box center [498, 250] width 996 height 501
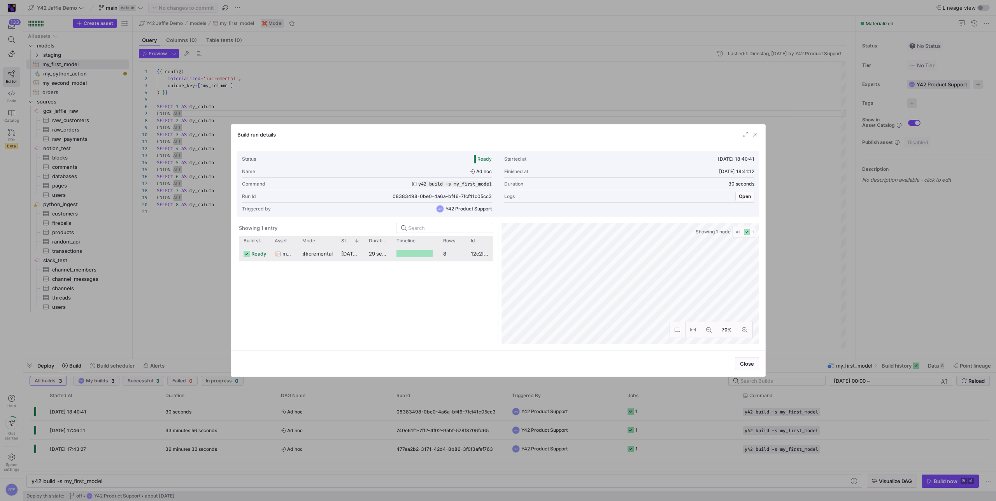
click at [579, 101] on div at bounding box center [498, 250] width 996 height 501
